Goal: Task Accomplishment & Management: Manage account settings

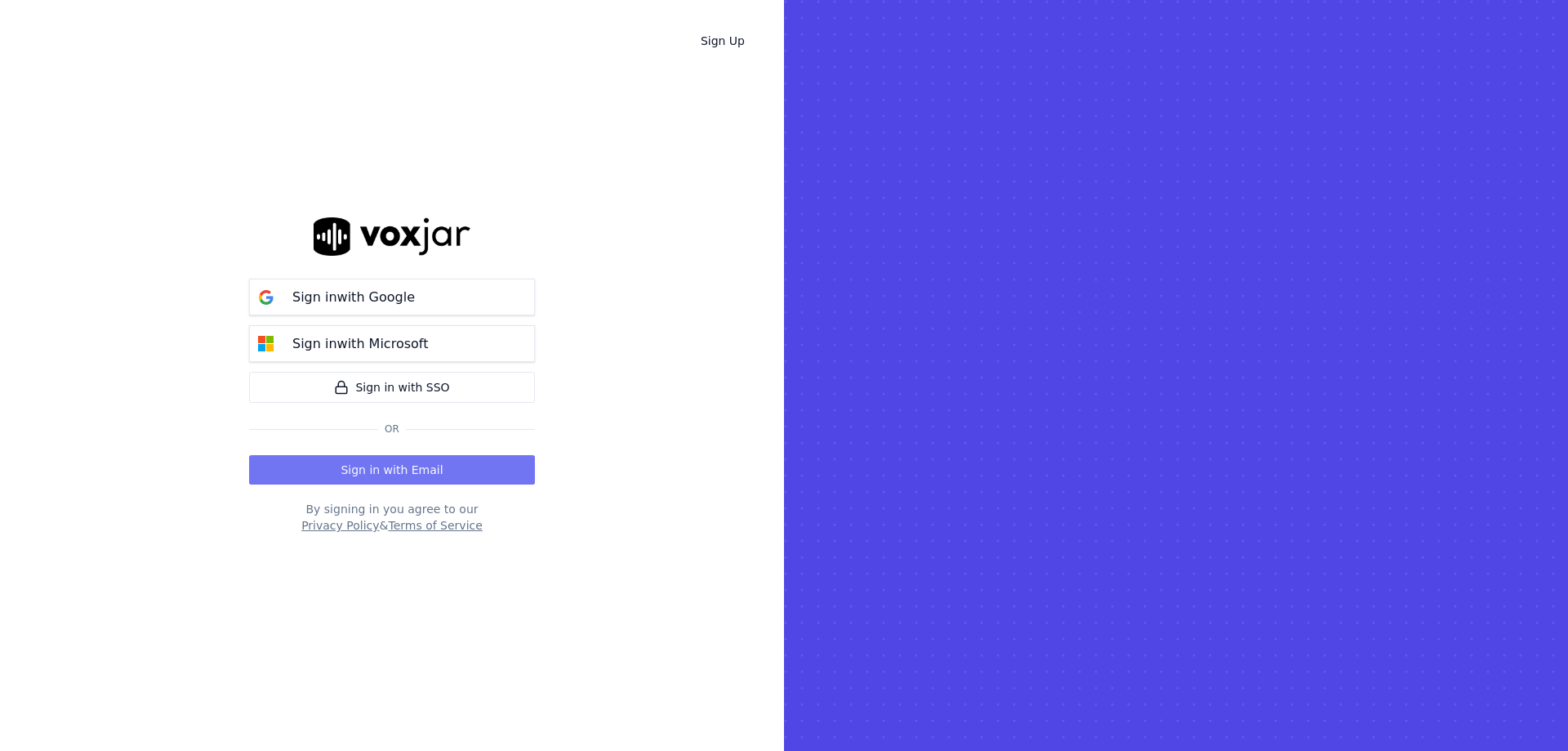
click at [427, 472] on button "Sign in with Email" at bounding box center [392, 469] width 286 height 29
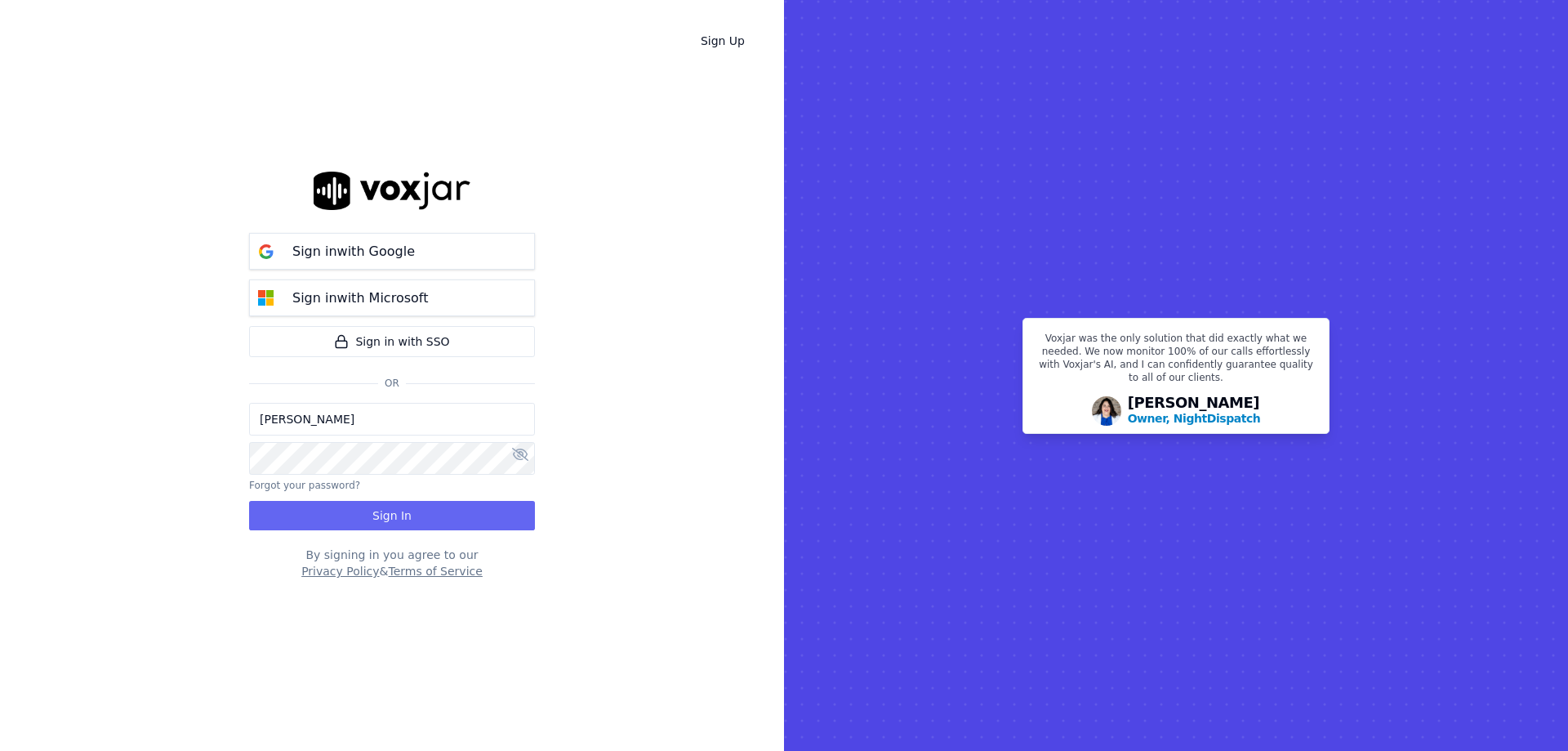
click at [370, 420] on input "[PERSON_NAME]" at bounding box center [392, 419] width 286 height 32
drag, startPoint x: 294, startPoint y: 510, endPoint x: 302, endPoint y: 479, distance: 32.0
click at [294, 510] on button "Sign In" at bounding box center [392, 515] width 286 height 29
click at [166, 512] on div "Sign Up Sign in with Google Sign in with Microsoft Sign in with SSO Or Jasmine …" at bounding box center [392, 376] width 784 height 751
click at [343, 524] on button "Sign In" at bounding box center [392, 515] width 286 height 29
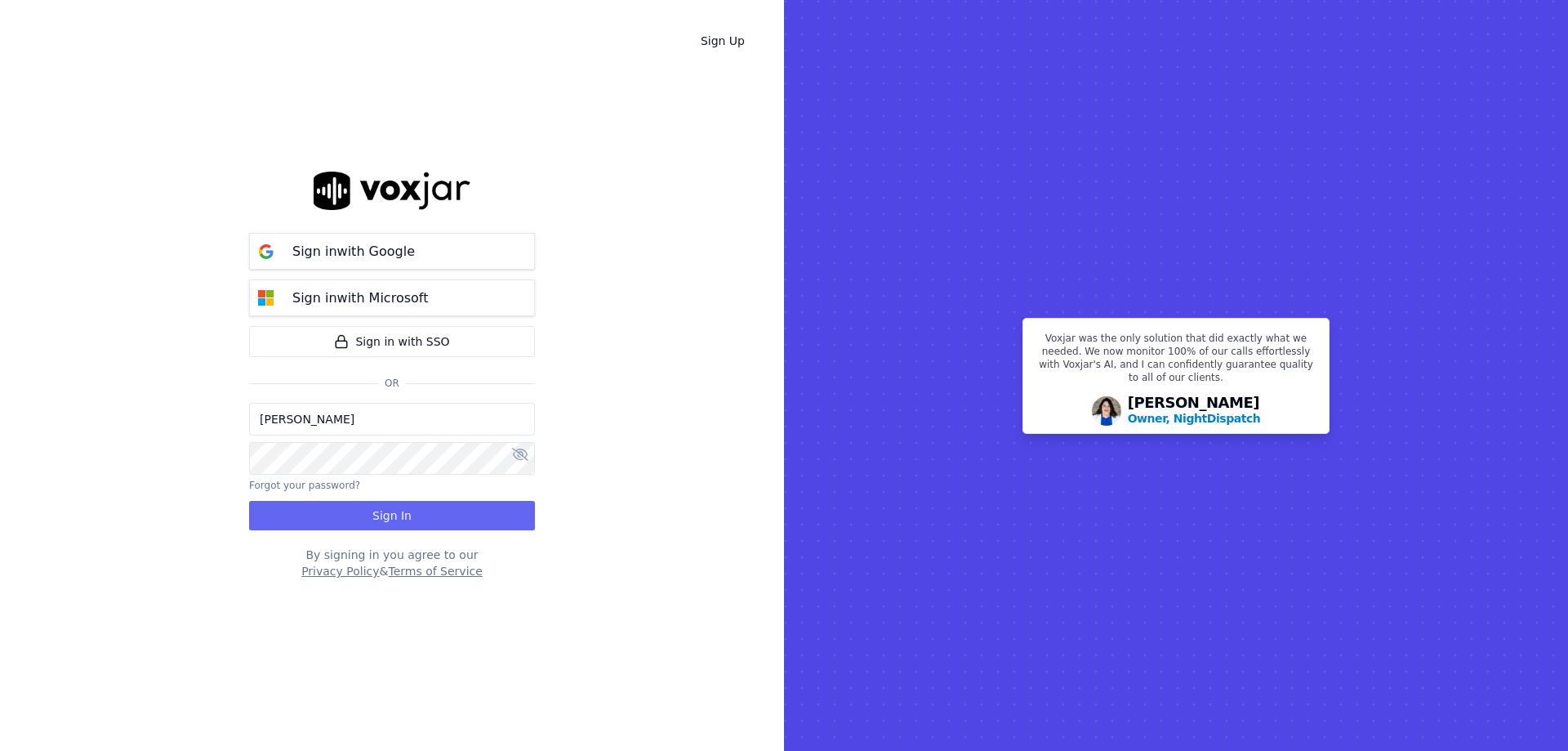
drag, startPoint x: 399, startPoint y: 427, endPoint x: 362, endPoint y: 428, distance: 37.0
click at [398, 427] on input "[PERSON_NAME]" at bounding box center [392, 419] width 286 height 32
type input "Jasminekane@spsdoorguard.com"
